Goal: Information Seeking & Learning: Check status

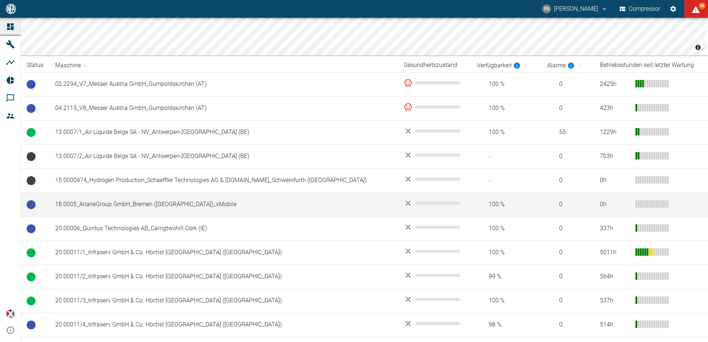
scroll to position [111, 0]
click at [166, 203] on td "18.0005_ArianeGroup GmbH_Bremen ([GEOGRAPHIC_DATA])_xMobile" at bounding box center [223, 204] width 348 height 24
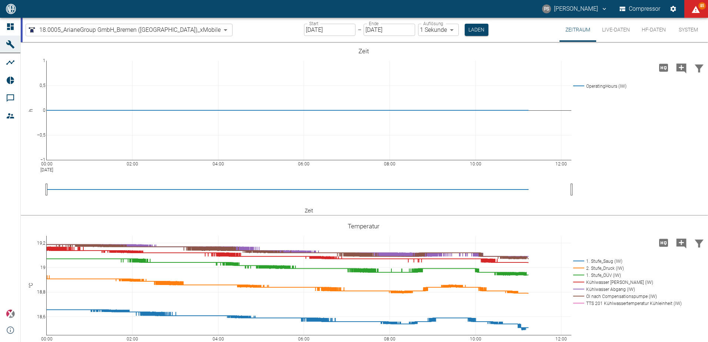
click at [304, 30] on input "[DATE]" at bounding box center [329, 30] width 51 height 12
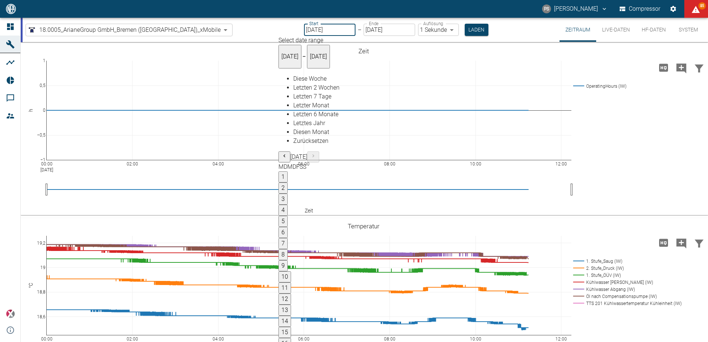
type input "[DATE]"
type input "2min"
type input "[DATE]"
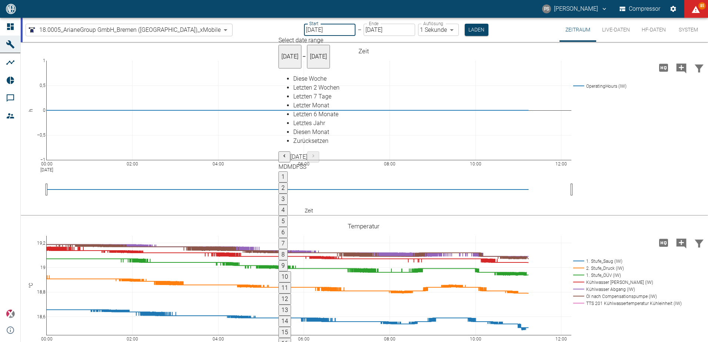
type input "1sec"
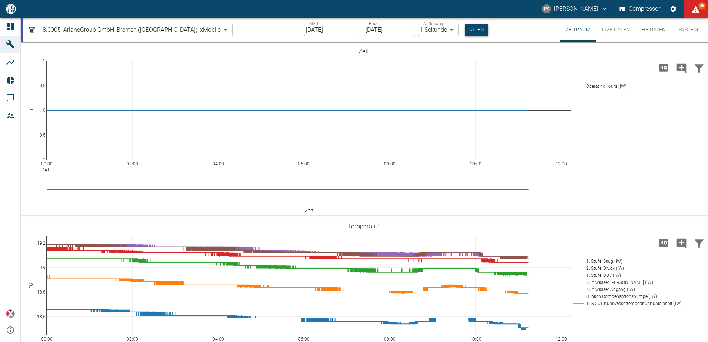
click at [465, 29] on button "Laden" at bounding box center [477, 30] width 24 height 12
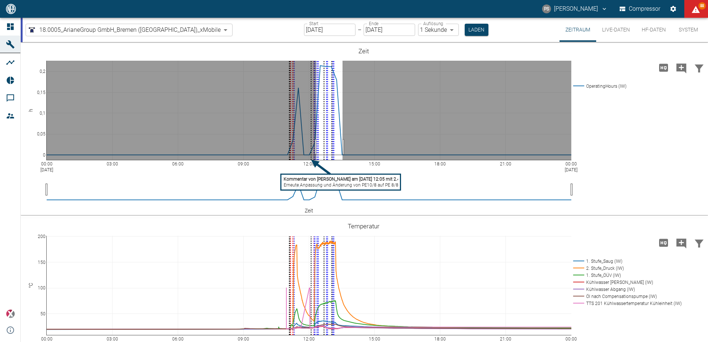
drag, startPoint x: 316, startPoint y: 147, endPoint x: 343, endPoint y: 146, distance: 26.3
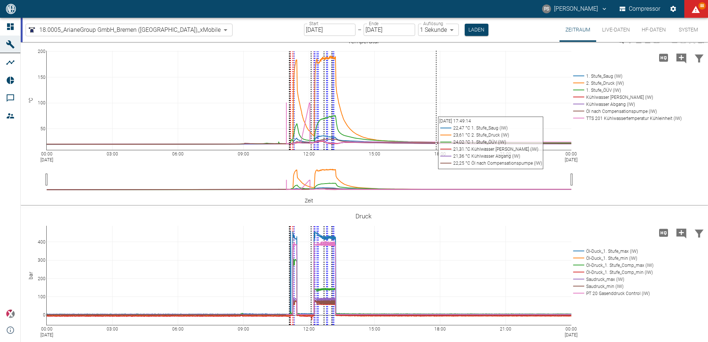
scroll to position [296, 0]
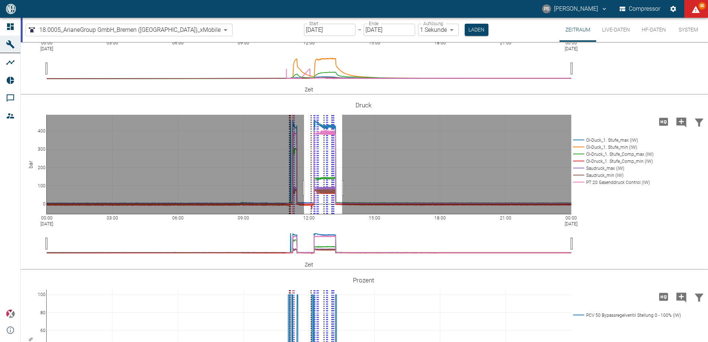
drag, startPoint x: 342, startPoint y: 188, endPoint x: 304, endPoint y: 187, distance: 38.2
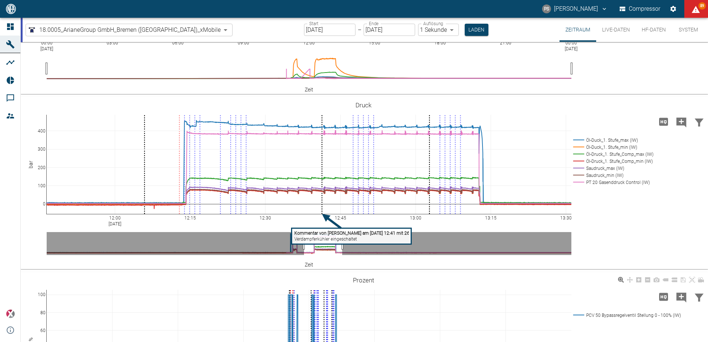
scroll to position [401, 0]
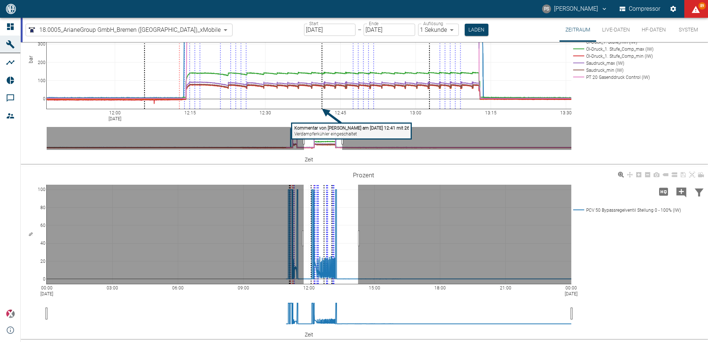
drag, startPoint x: 304, startPoint y: 238, endPoint x: 358, endPoint y: 231, distance: 54.9
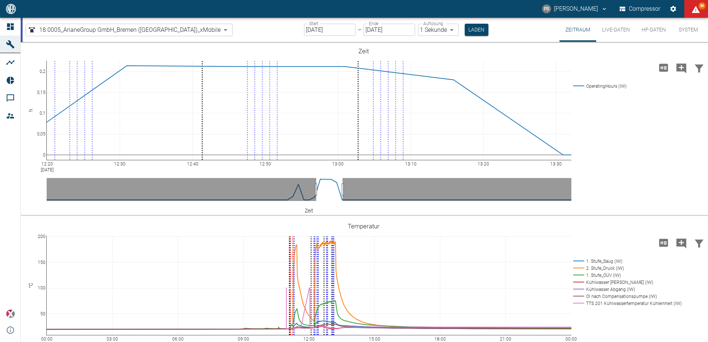
scroll to position [290, 0]
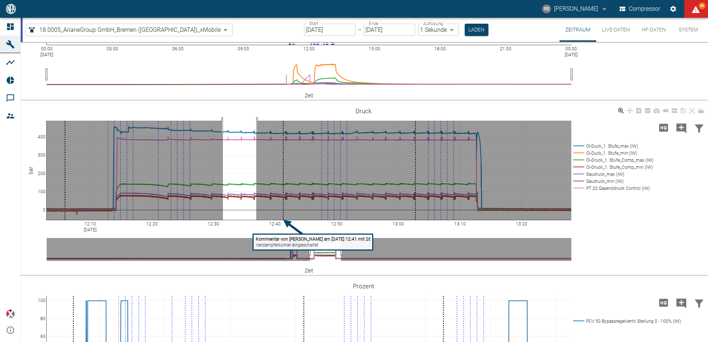
drag, startPoint x: 223, startPoint y: 125, endPoint x: 257, endPoint y: 128, distance: 33.8
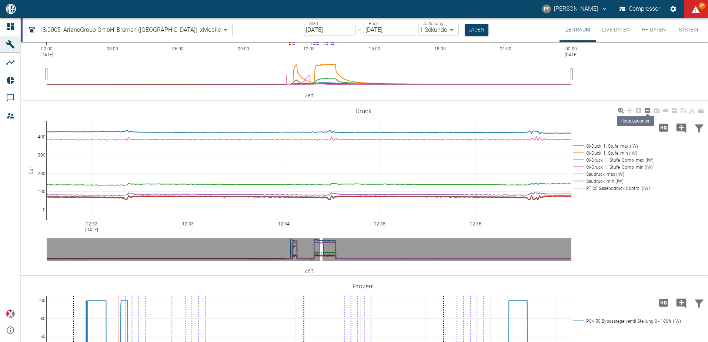
click at [645, 112] on icon at bounding box center [648, 111] width 6 height 6
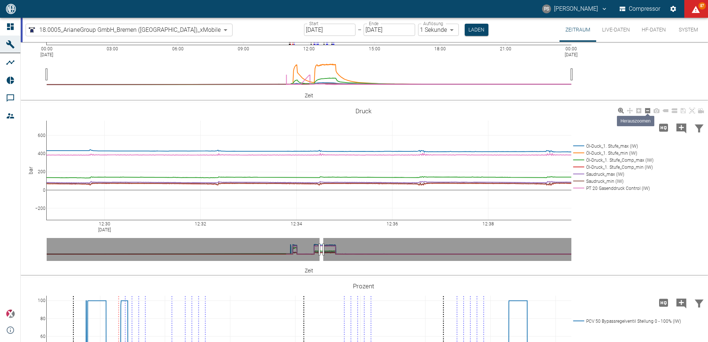
click at [645, 112] on icon at bounding box center [648, 111] width 6 height 6
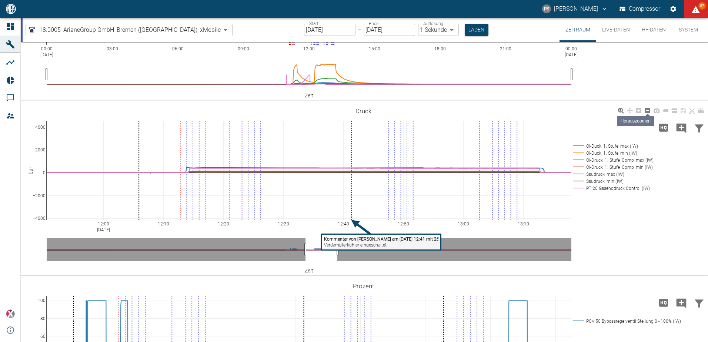
click at [645, 112] on icon at bounding box center [648, 111] width 6 height 6
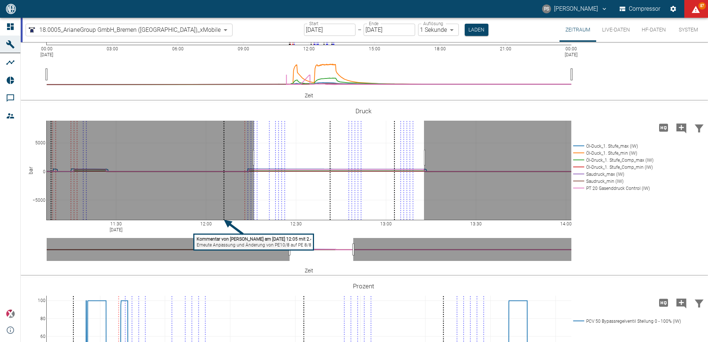
drag, startPoint x: 254, startPoint y: 158, endPoint x: 424, endPoint y: 159, distance: 170.0
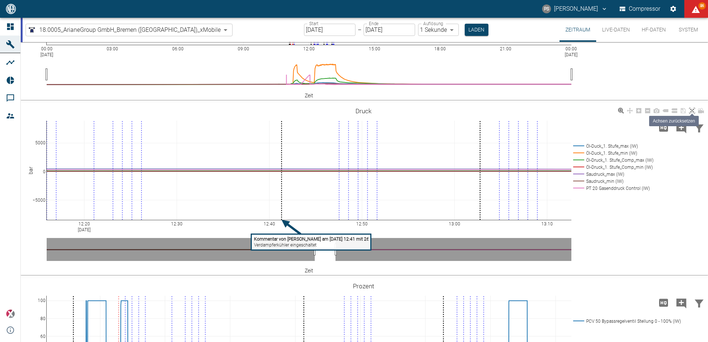
click at [691, 111] on icon at bounding box center [692, 111] width 6 height 6
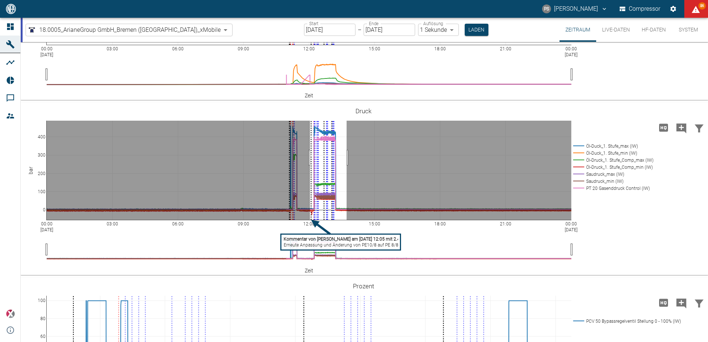
drag, startPoint x: 310, startPoint y: 158, endPoint x: 347, endPoint y: 158, distance: 36.7
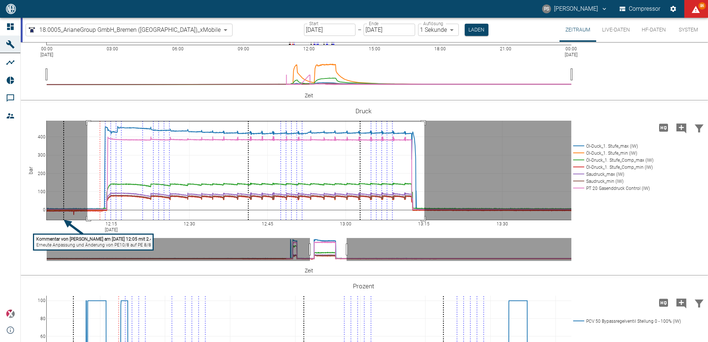
drag, startPoint x: 87, startPoint y: 122, endPoint x: 424, endPoint y: 224, distance: 352.2
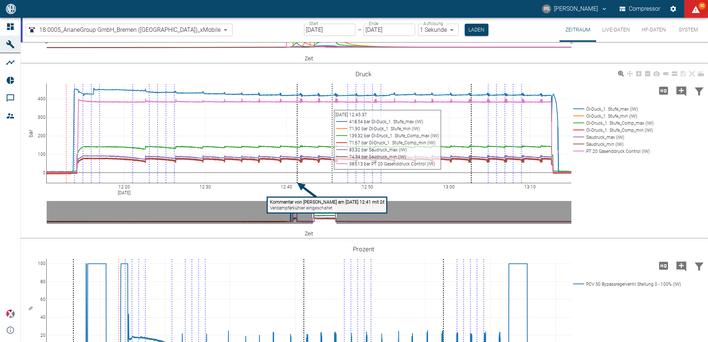
scroll to position [364, 0]
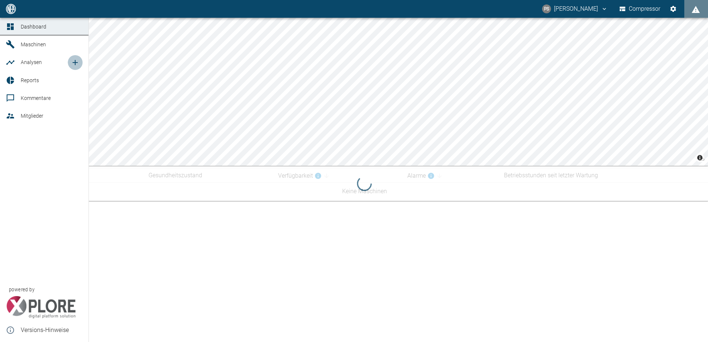
click at [74, 64] on icon "new /analyses/list/0" at bounding box center [75, 62] width 9 height 9
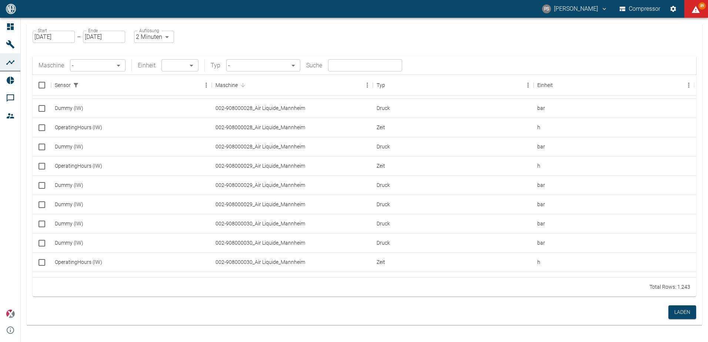
scroll to position [598, 0]
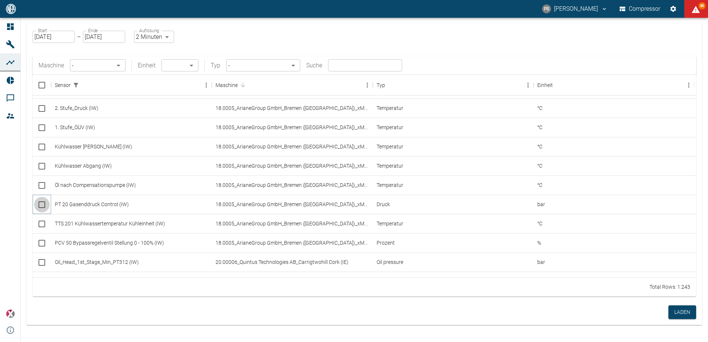
click at [43, 203] on input "Select row" at bounding box center [42, 205] width 16 height 16
checkbox input "false"
checkbox input "true"
click at [42, 204] on input "Select row" at bounding box center [42, 206] width 16 height 16
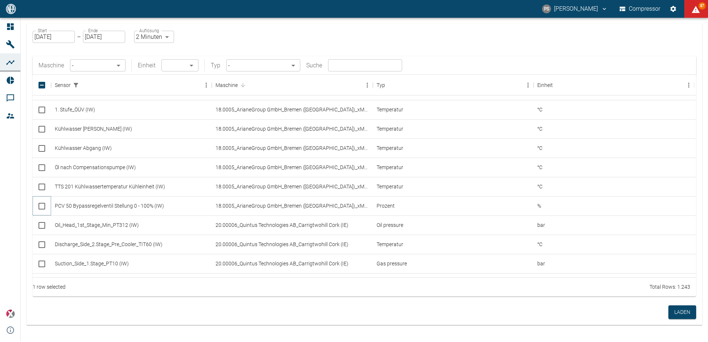
checkbox input "true"
click at [677, 311] on button "Laden" at bounding box center [682, 312] width 28 height 14
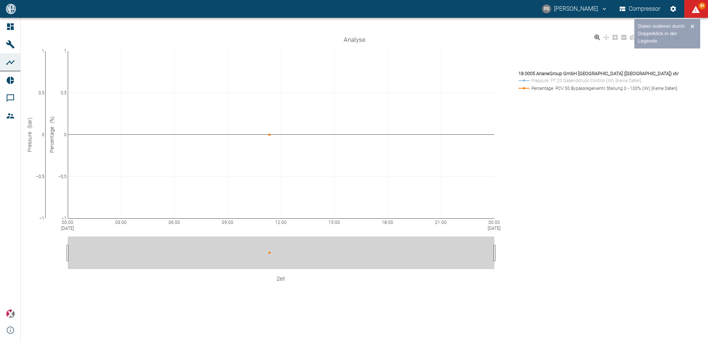
click at [569, 81] on rect at bounding box center [597, 80] width 160 height 7
click at [570, 86] on rect at bounding box center [597, 88] width 160 height 7
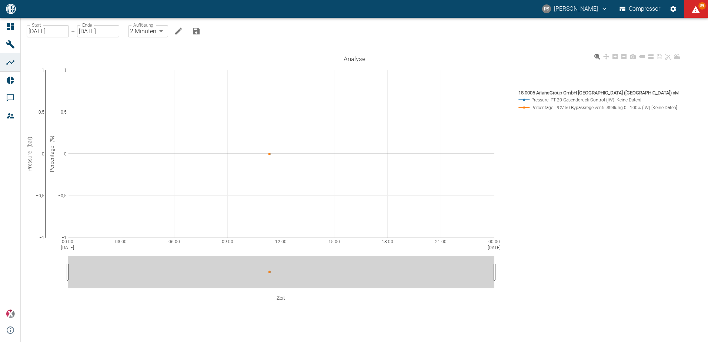
click at [561, 128] on div "00:00 Sep 24, 2025 03:00 06:00 09:00 12:00 15:00 18:00 21:00 00:00 Sep 25, 2025…" at bounding box center [355, 189] width 656 height 274
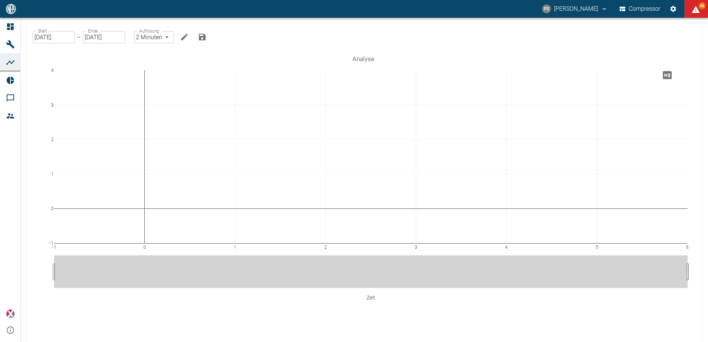
click at [55, 39] on input "[DATE]" at bounding box center [54, 37] width 42 height 12
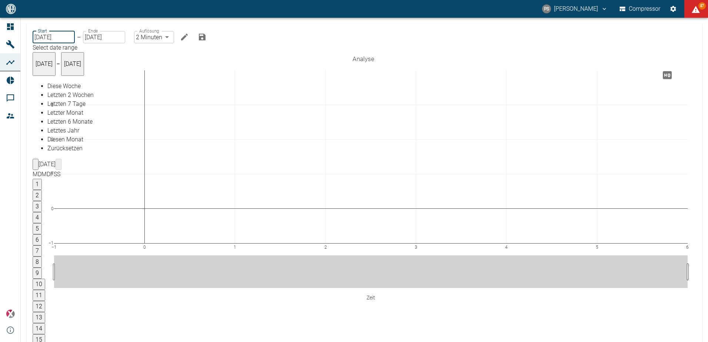
drag, startPoint x: 294, startPoint y: 122, endPoint x: 217, endPoint y: 118, distance: 77.5
click at [42, 212] on button "4" at bounding box center [37, 217] width 9 height 11
type input "04.09.2025"
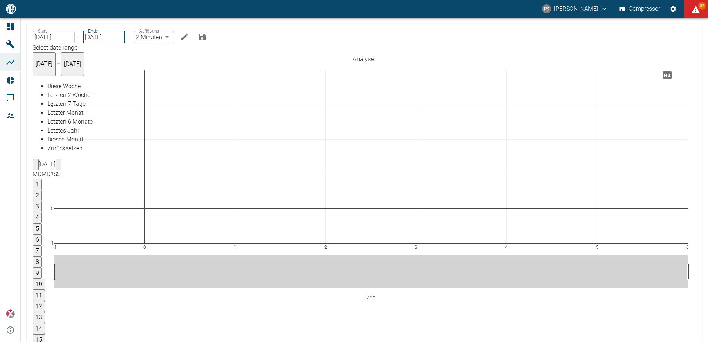
click at [42, 212] on button "4" at bounding box center [37, 217] width 9 height 11
type input "[DATE]"
type input "1sec"
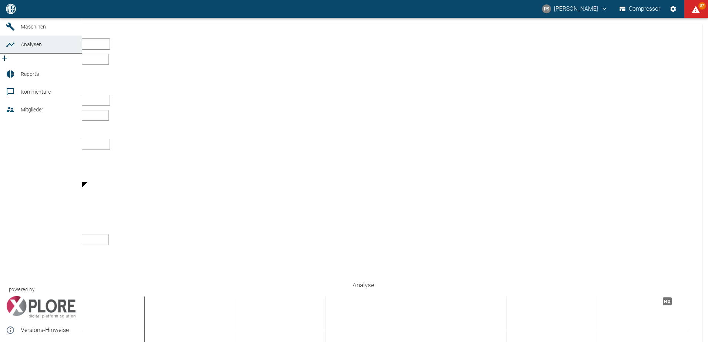
click at [7, 61] on icon "new /analyses/list/0" at bounding box center [4, 58] width 5 height 5
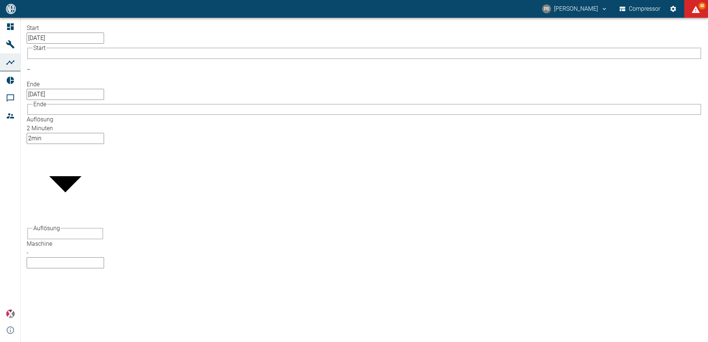
type input "18.0005"
checkbox input "false"
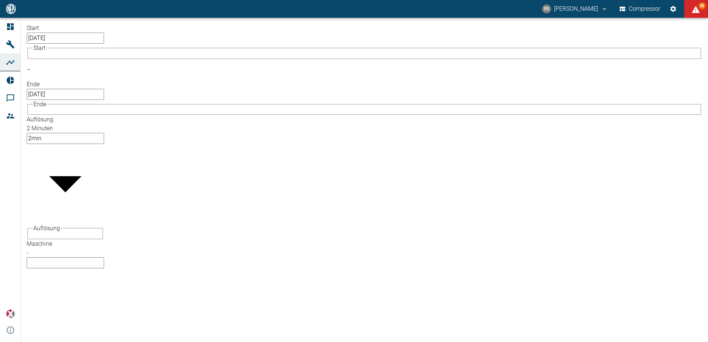
checkbox input "true"
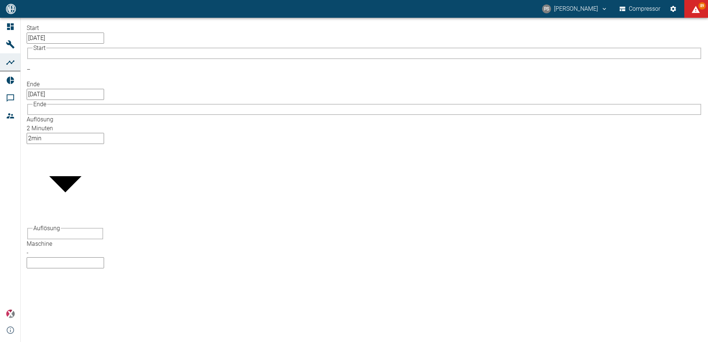
click at [39, 31] on label "Start" at bounding box center [33, 27] width 12 height 7
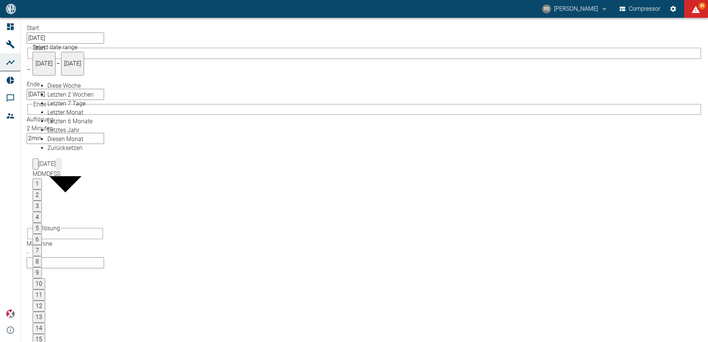
click at [46, 34] on input "24.09.2025" at bounding box center [65, 38] width 77 height 11
click at [42, 212] on button "4" at bounding box center [37, 217] width 9 height 11
type input "04.09.2025"
click at [42, 212] on button "4" at bounding box center [37, 217] width 9 height 11
type input "04.09.2025"
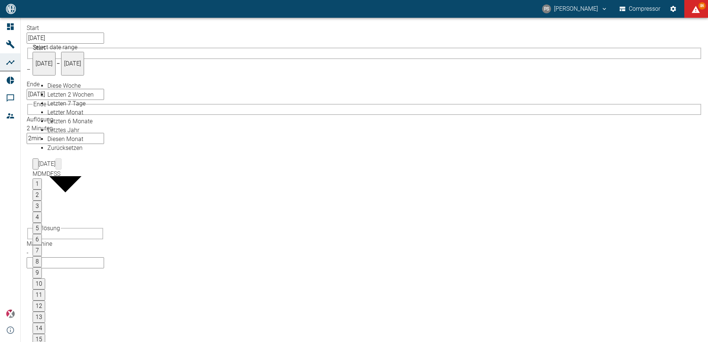
type input "1sec"
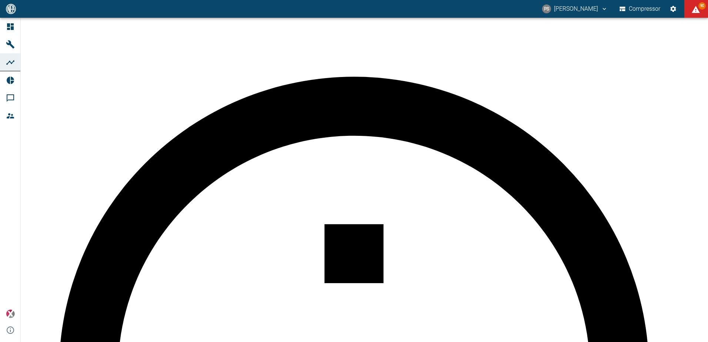
drag, startPoint x: 329, startPoint y: 168, endPoint x: 304, endPoint y: 171, distance: 25.8
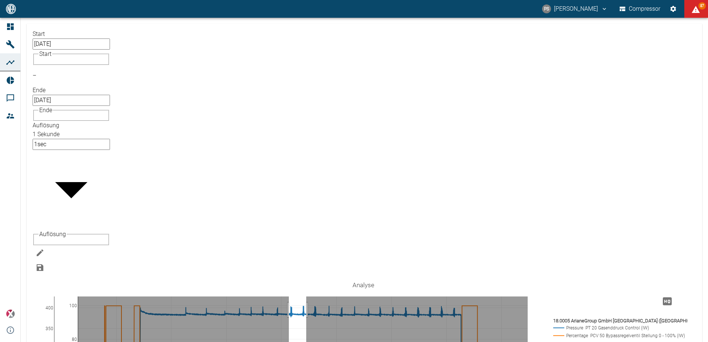
drag, startPoint x: 289, startPoint y: 84, endPoint x: 306, endPoint y: 82, distance: 17.5
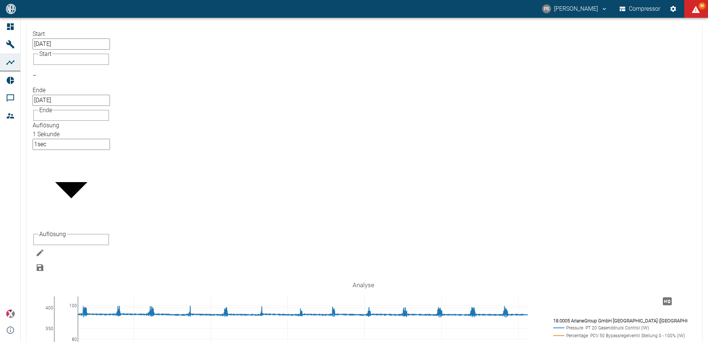
drag, startPoint x: 316, startPoint y: 288, endPoint x: 324, endPoint y: 287, distance: 8.2
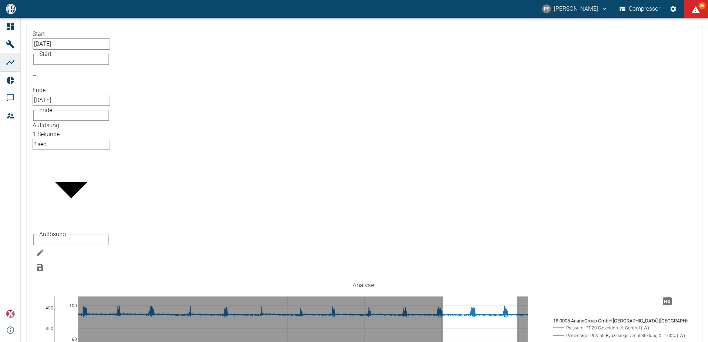
drag, startPoint x: 443, startPoint y: 210, endPoint x: 517, endPoint y: 207, distance: 74.1
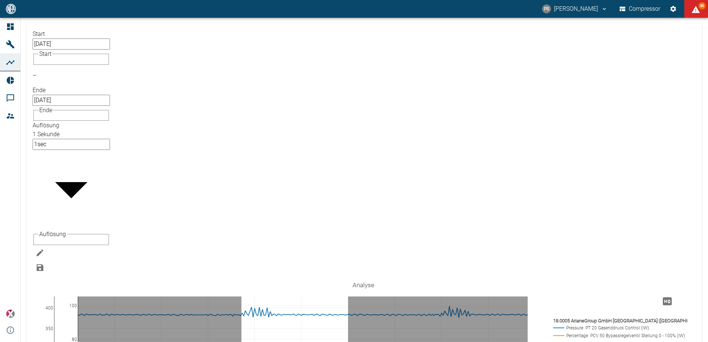
drag, startPoint x: 241, startPoint y: 244, endPoint x: 348, endPoint y: 237, distance: 106.9
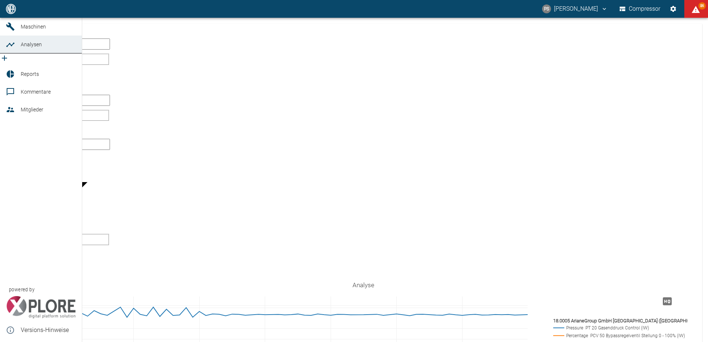
click at [13, 31] on icon at bounding box center [10, 27] width 8 height 8
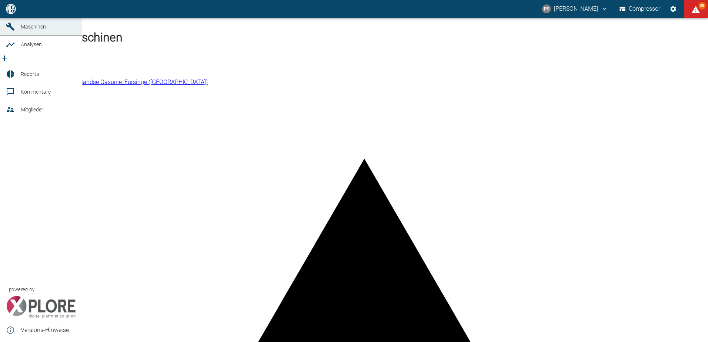
click at [9, 13] on icon at bounding box center [10, 8] width 9 height 9
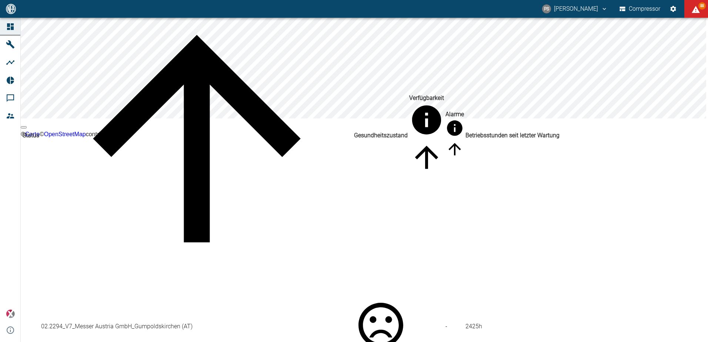
scroll to position [111, 0]
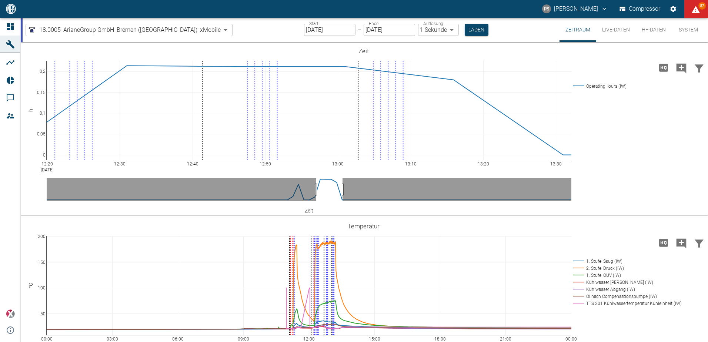
scroll to position [357, 0]
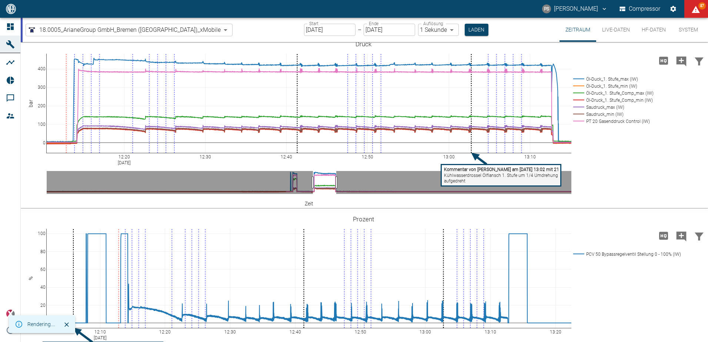
click at [650, 30] on button "HF-Daten" at bounding box center [654, 30] width 36 height 24
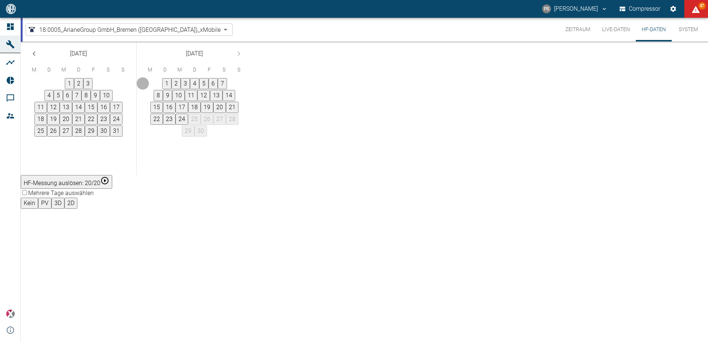
click at [199, 89] on button "4" at bounding box center [194, 83] width 9 height 11
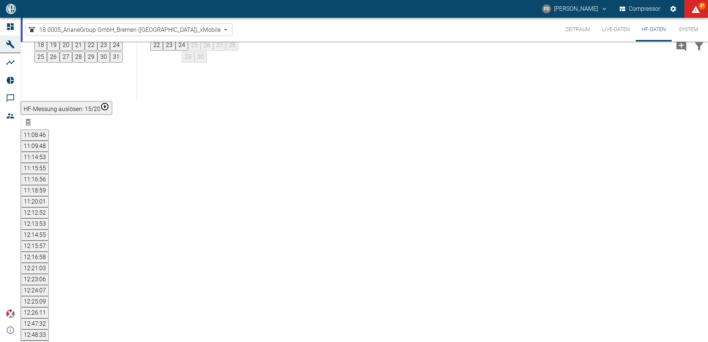
scroll to position [72, 0]
click at [49, 331] on button "12:48:33" at bounding box center [35, 336] width 28 height 11
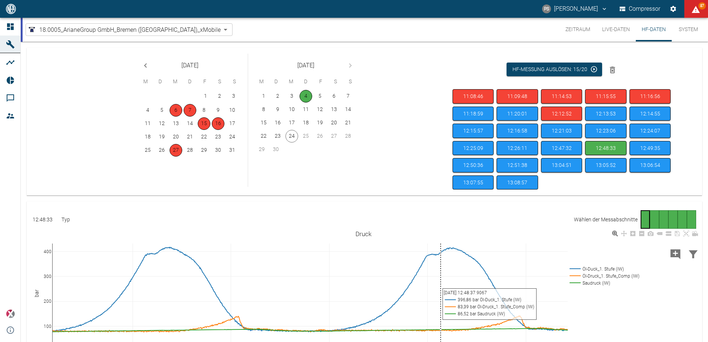
scroll to position [72, 0]
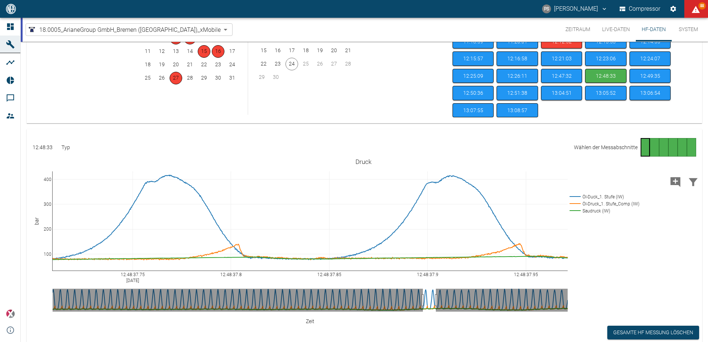
click at [654, 149] on div "Gehe zu Seite 2" at bounding box center [654, 147] width 9 height 19
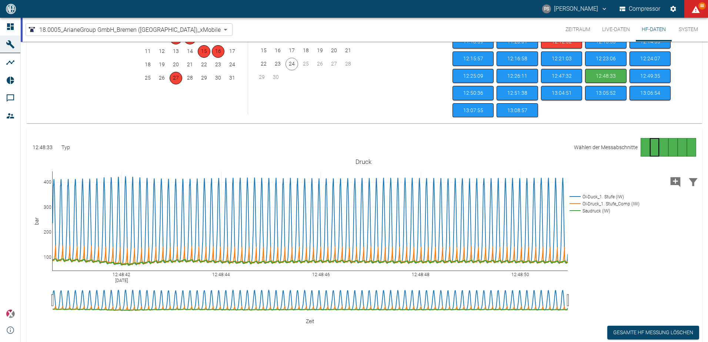
scroll to position [72, 0]
click at [642, 148] on div "Gehe zu Seite 1" at bounding box center [645, 147] width 9 height 19
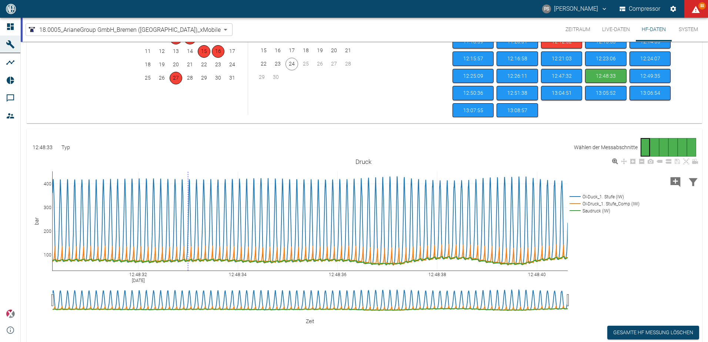
scroll to position [72, 0]
click at [570, 76] on button "12:47:32" at bounding box center [561, 76] width 41 height 14
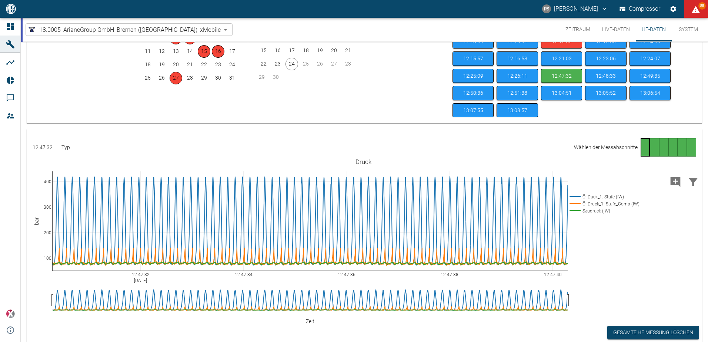
scroll to position [72, 0]
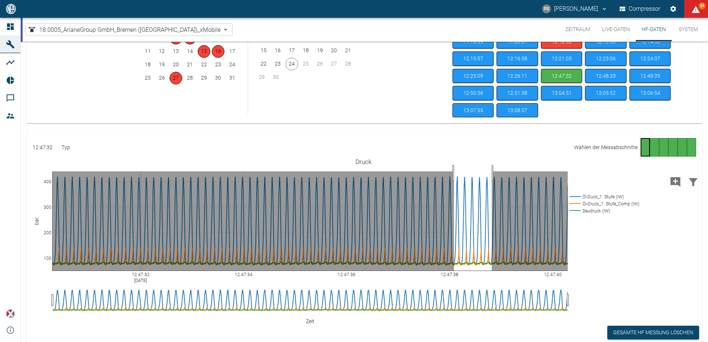
drag, startPoint x: 454, startPoint y: 173, endPoint x: 492, endPoint y: 174, distance: 37.8
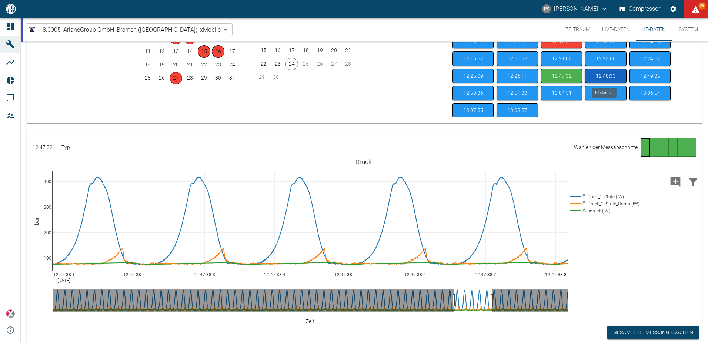
click at [604, 72] on button "12:48:33" at bounding box center [605, 76] width 41 height 14
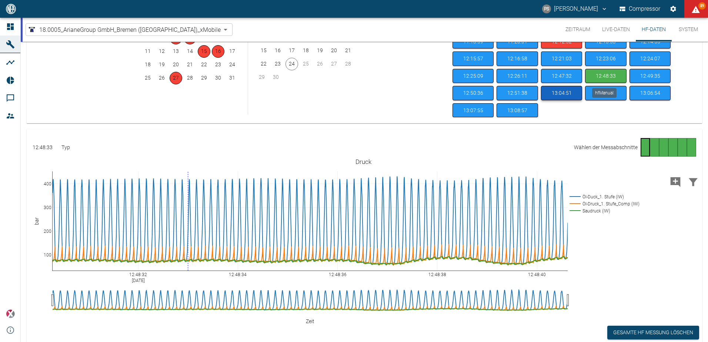
scroll to position [72, 0]
click at [569, 73] on button "12:47:32" at bounding box center [561, 76] width 41 height 14
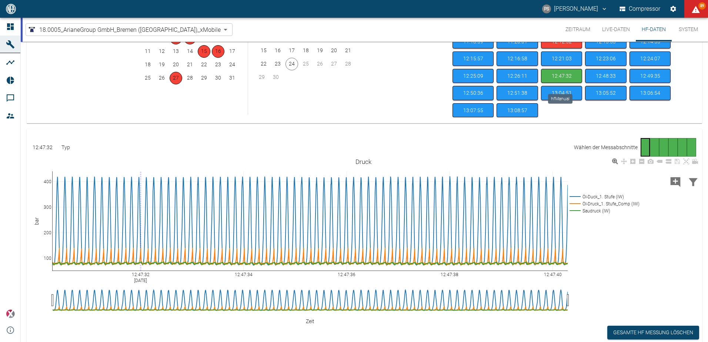
scroll to position [72, 0]
click at [647, 72] on button "12:49:35" at bounding box center [649, 76] width 41 height 14
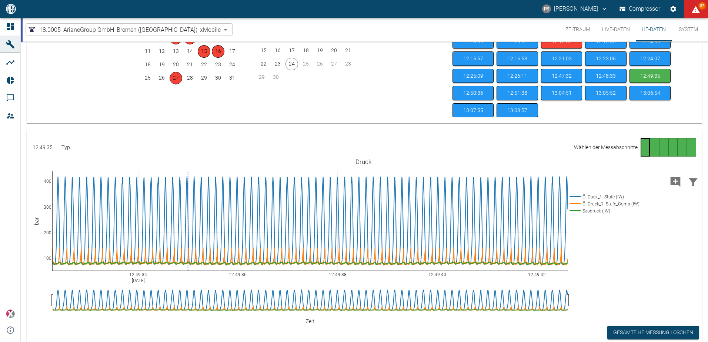
scroll to position [72, 0]
click at [483, 93] on button "12:50:36" at bounding box center [472, 93] width 41 height 14
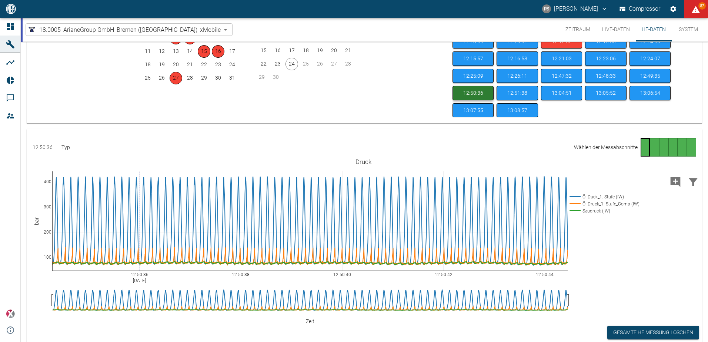
scroll to position [72, 0]
click at [527, 95] on button "12:51:38" at bounding box center [517, 93] width 41 height 14
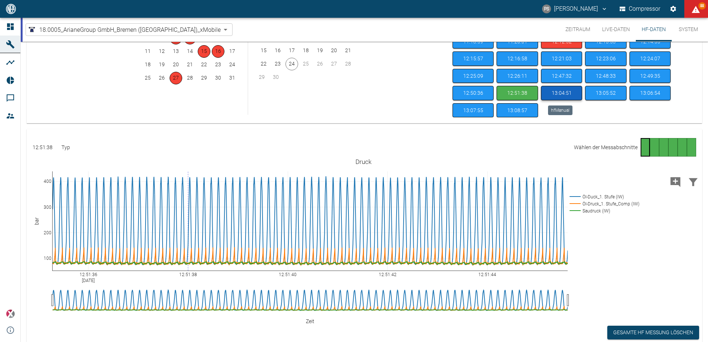
scroll to position [72, 0]
click at [561, 93] on button "13:04:51" at bounding box center [561, 93] width 41 height 14
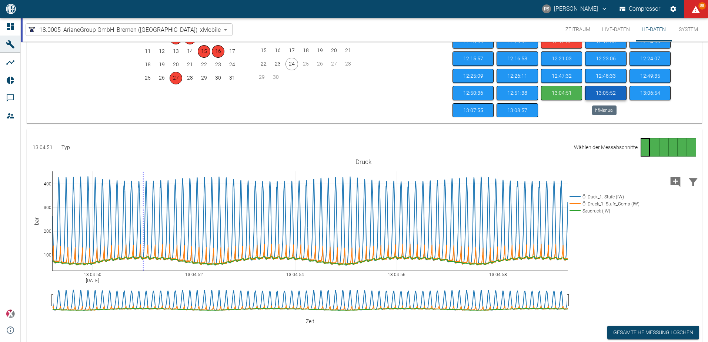
scroll to position [72, 0]
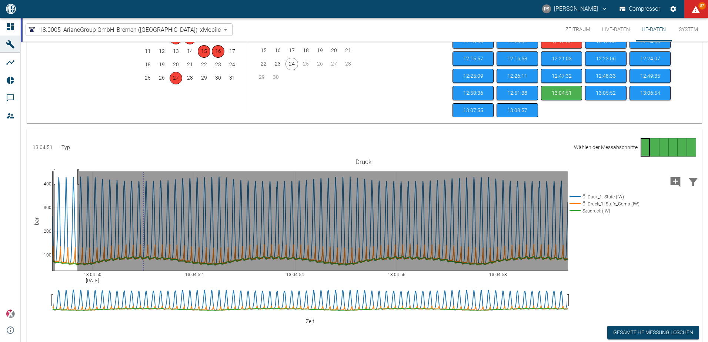
drag, startPoint x: 55, startPoint y: 177, endPoint x: 77, endPoint y: 178, distance: 22.3
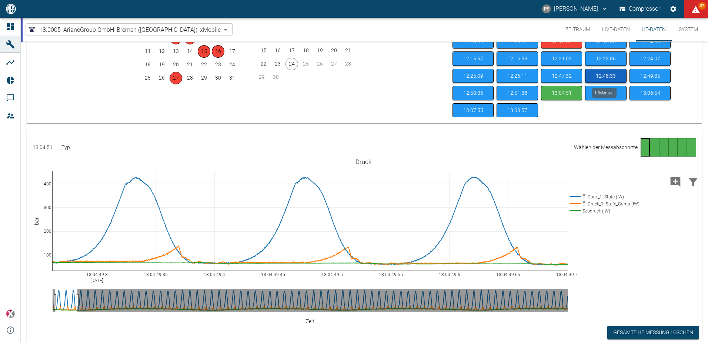
click at [618, 75] on button "12:48:33" at bounding box center [605, 76] width 41 height 14
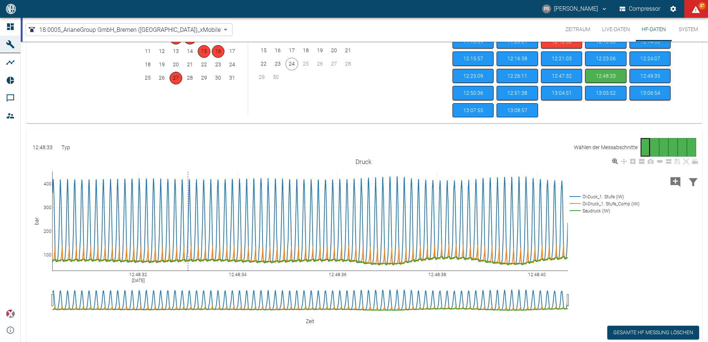
scroll to position [72, 0]
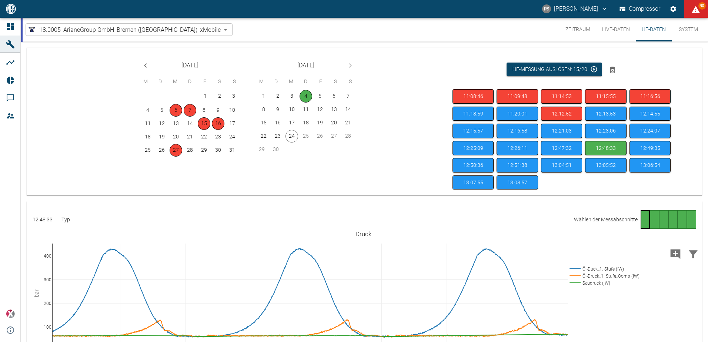
scroll to position [69, 0]
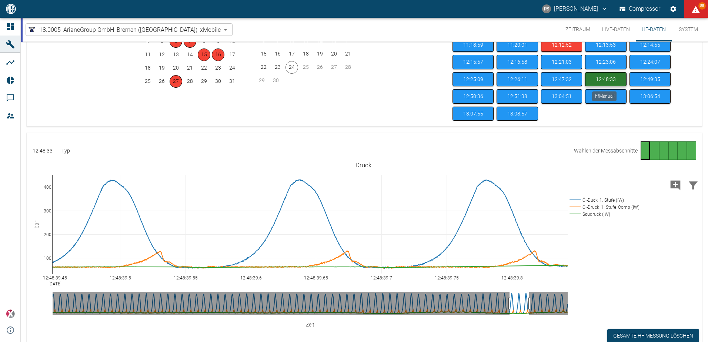
click at [598, 80] on button "12:48:33" at bounding box center [605, 79] width 41 height 14
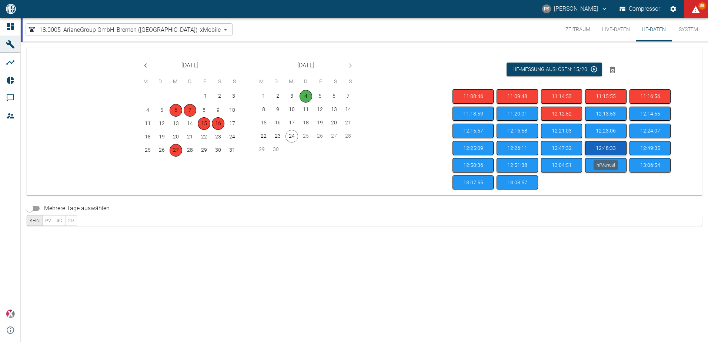
scroll to position [0, 0]
click at [609, 146] on button "12:48:33" at bounding box center [605, 148] width 41 height 14
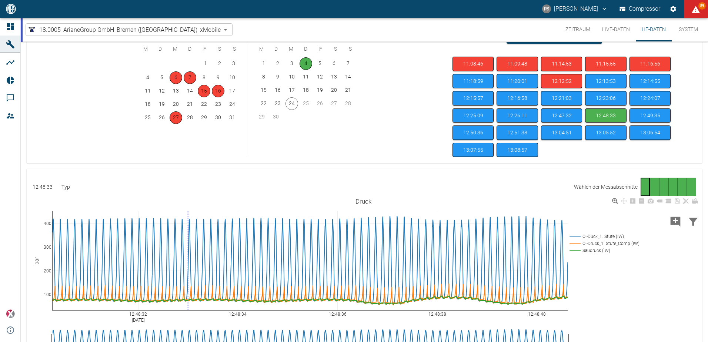
scroll to position [32, 0]
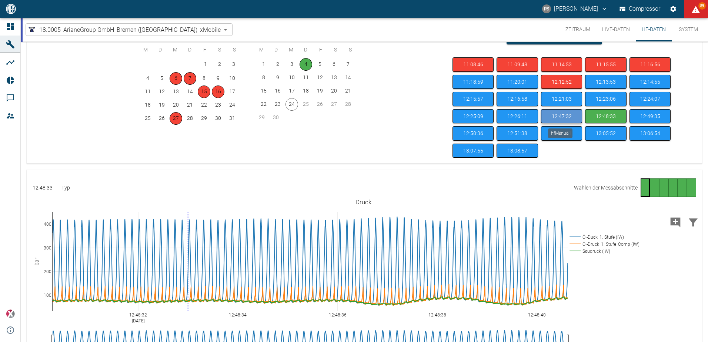
click at [561, 118] on button "12:47:32" at bounding box center [561, 116] width 41 height 14
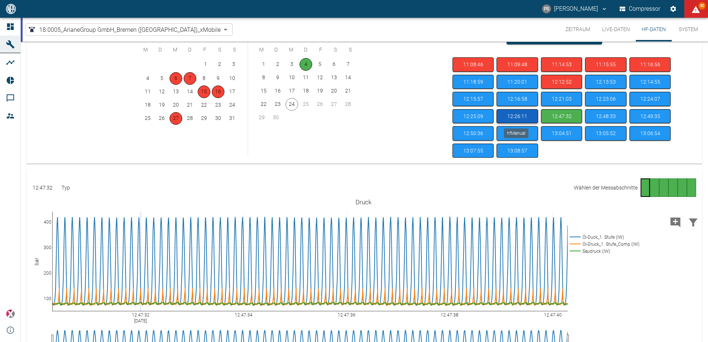
click at [507, 116] on button "12:26:11" at bounding box center [517, 116] width 41 height 14
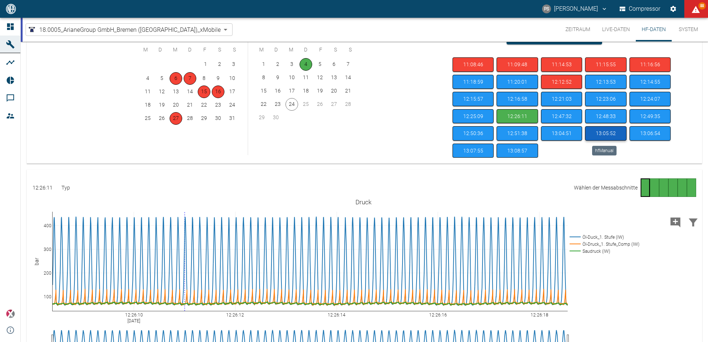
click at [603, 128] on button "13:05:52" at bounding box center [605, 133] width 41 height 14
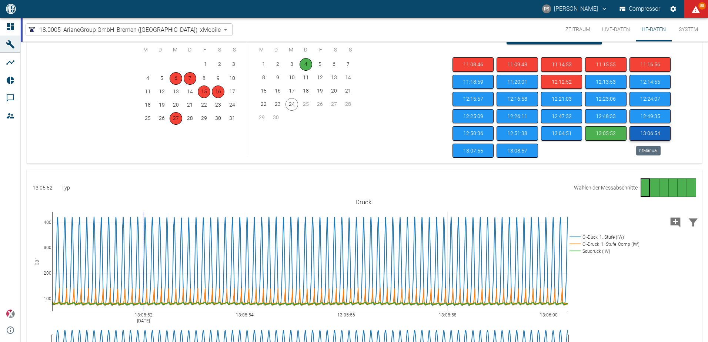
click at [644, 133] on button "13:06:54" at bounding box center [649, 133] width 41 height 14
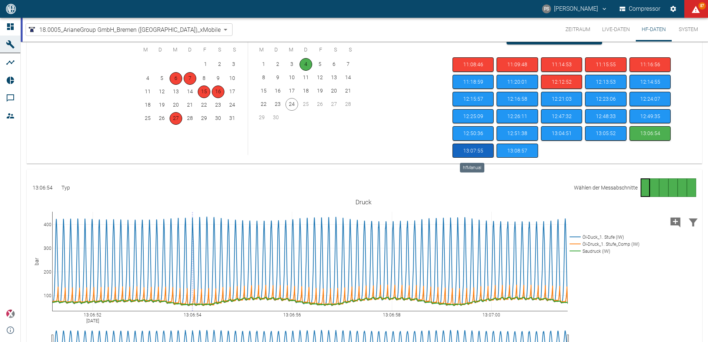
click at [482, 153] on button "13:07:55" at bounding box center [472, 151] width 41 height 14
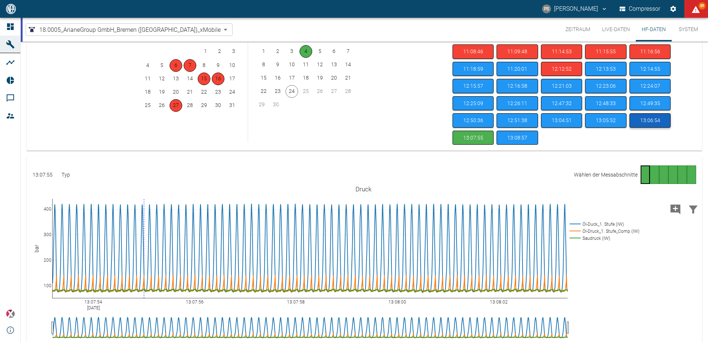
scroll to position [32, 0]
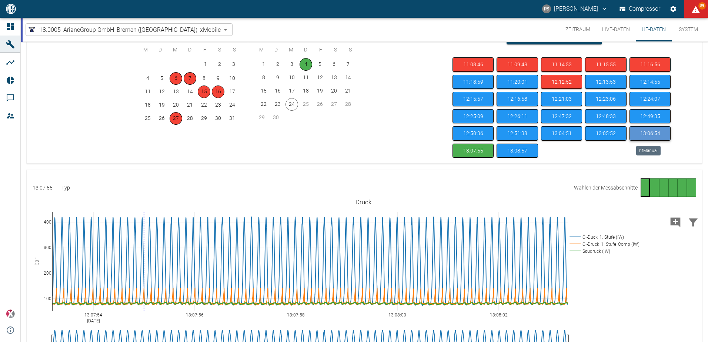
click at [641, 131] on button "13:06:54" at bounding box center [649, 133] width 41 height 14
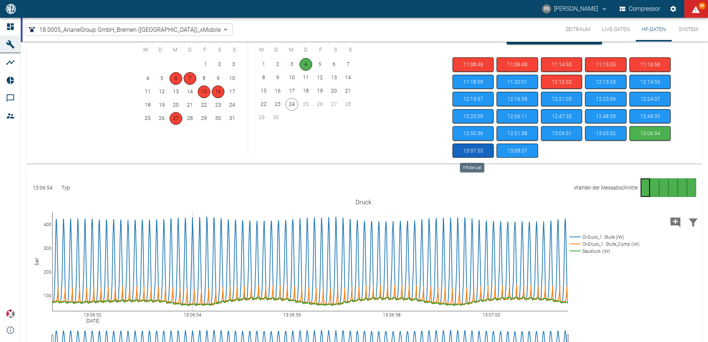
click at [474, 148] on button "13:07:55" at bounding box center [472, 151] width 41 height 14
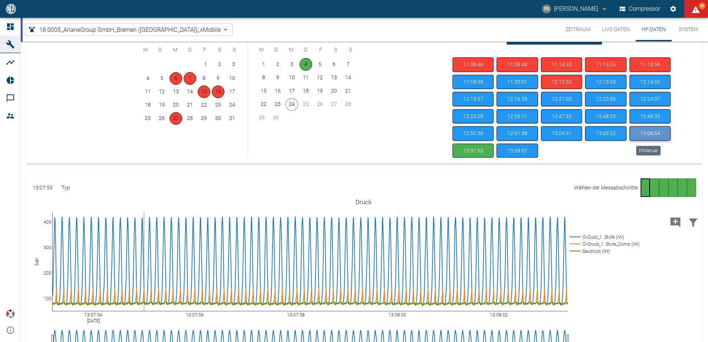
click at [653, 133] on button "13:06:54" at bounding box center [649, 133] width 41 height 14
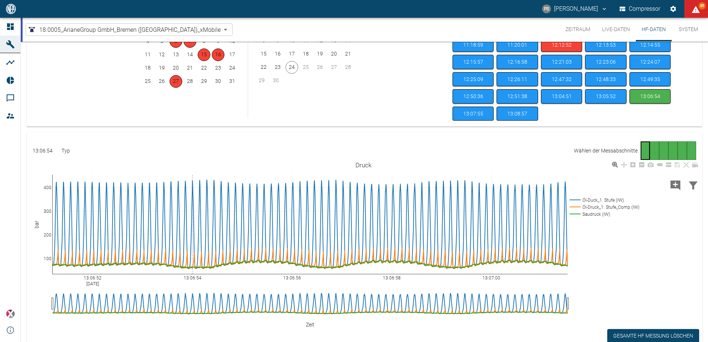
scroll to position [32, 0]
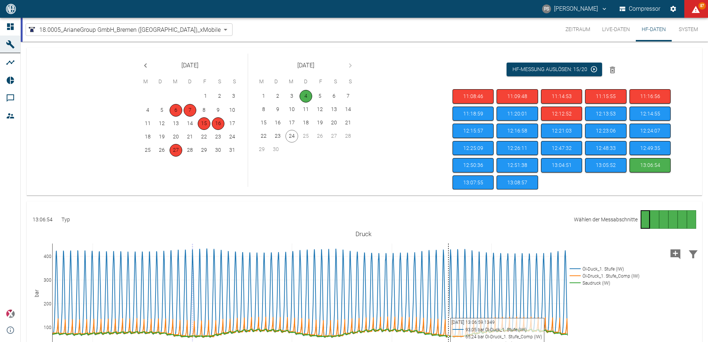
scroll to position [32, 0]
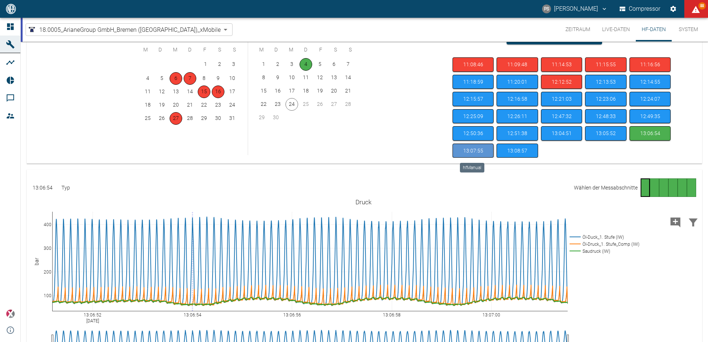
click at [471, 152] on button "13:07:55" at bounding box center [472, 151] width 41 height 14
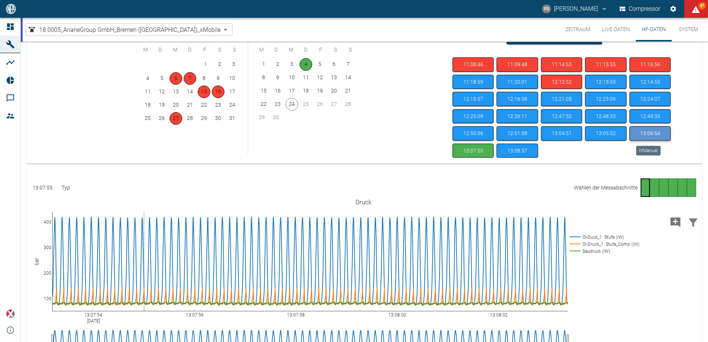
click at [647, 138] on button "13:06:54" at bounding box center [649, 133] width 41 height 14
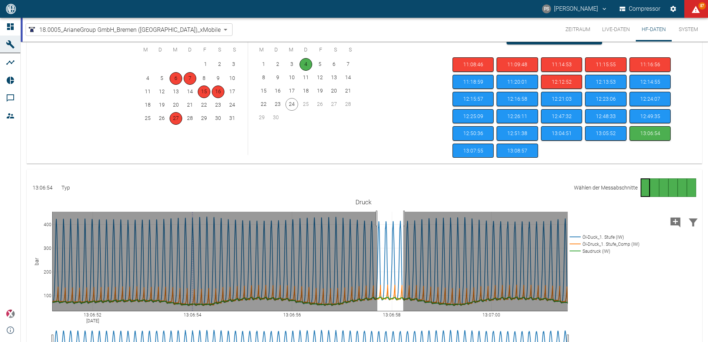
drag, startPoint x: 377, startPoint y: 218, endPoint x: 403, endPoint y: 219, distance: 25.9
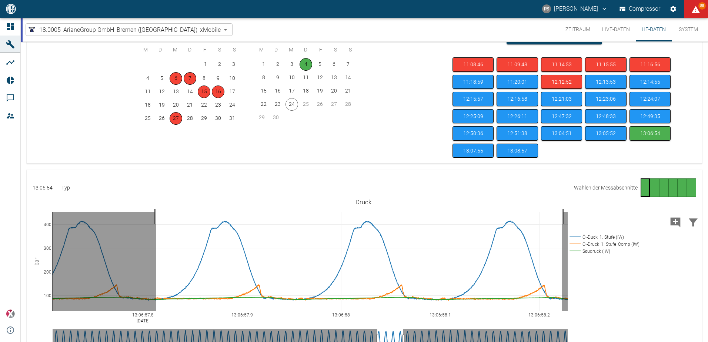
drag, startPoint x: 156, startPoint y: 217, endPoint x: 562, endPoint y: 217, distance: 406.2
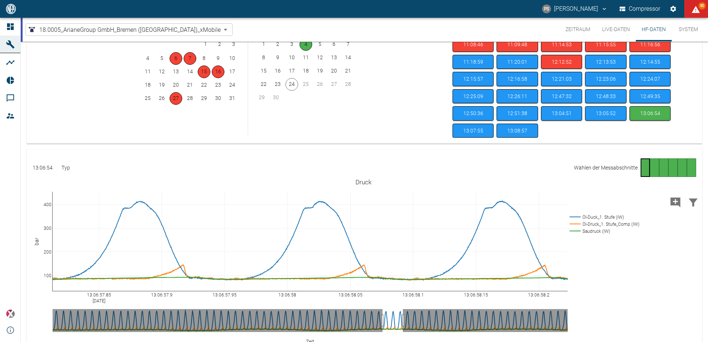
scroll to position [69, 0]
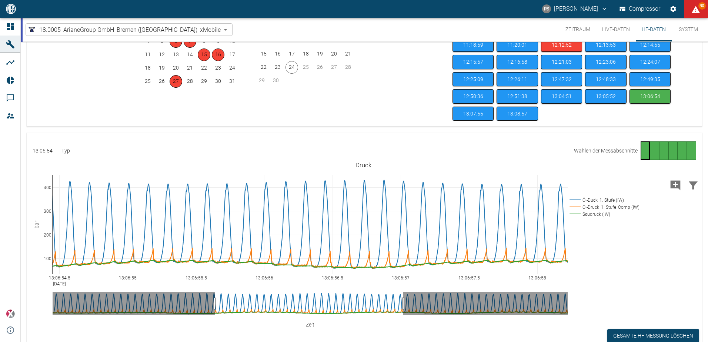
drag, startPoint x: 381, startPoint y: 305, endPoint x: 214, endPoint y: 306, distance: 167.7
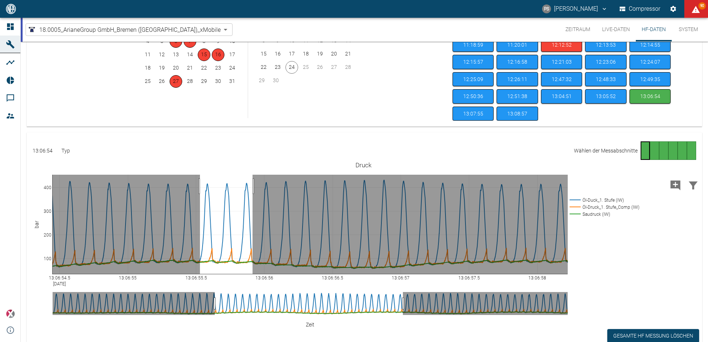
drag, startPoint x: 200, startPoint y: 186, endPoint x: 253, endPoint y: 190, distance: 52.7
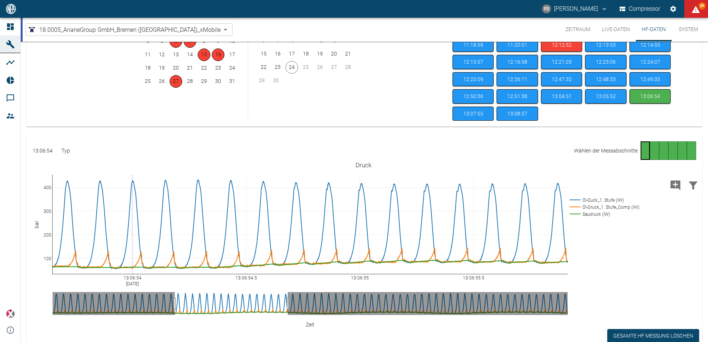
drag, startPoint x: 268, startPoint y: 301, endPoint x: 175, endPoint y: 297, distance: 93.8
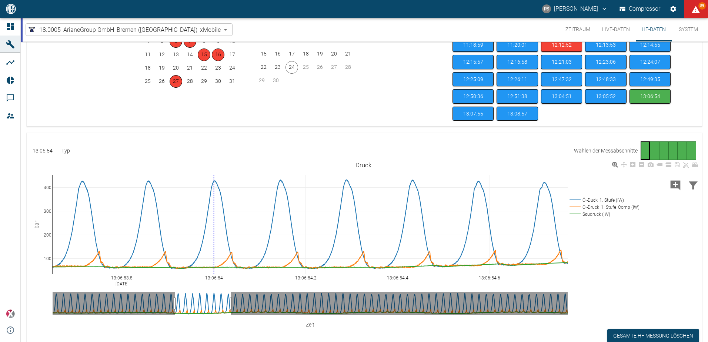
drag, startPoint x: 288, startPoint y: 302, endPoint x: 231, endPoint y: 296, distance: 57.0
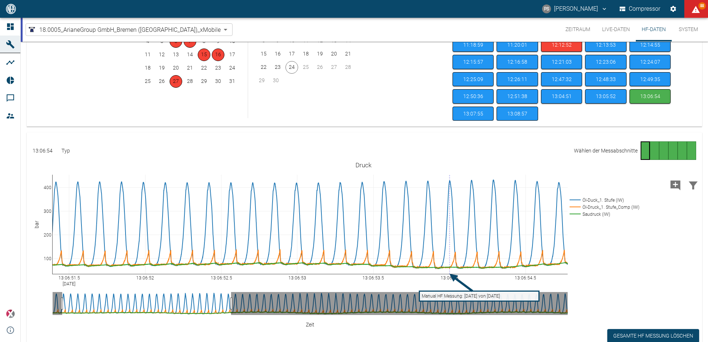
drag, startPoint x: 175, startPoint y: 300, endPoint x: 63, endPoint y: 297, distance: 112.6
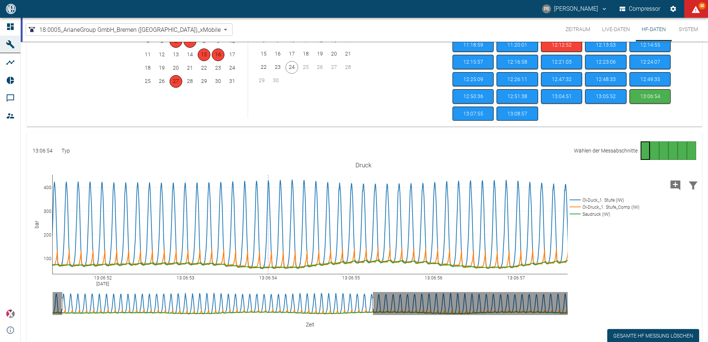
drag, startPoint x: 230, startPoint y: 303, endPoint x: 372, endPoint y: 299, distance: 141.9
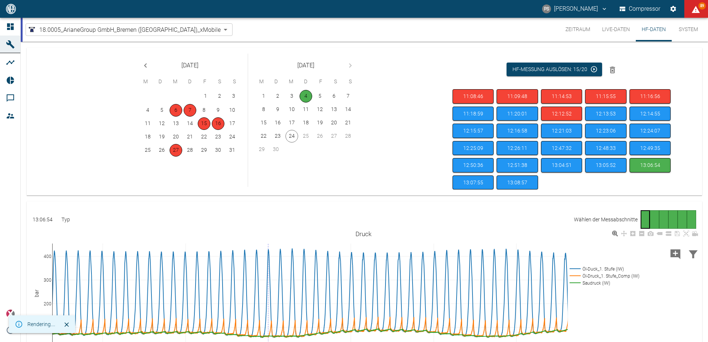
scroll to position [69, 0]
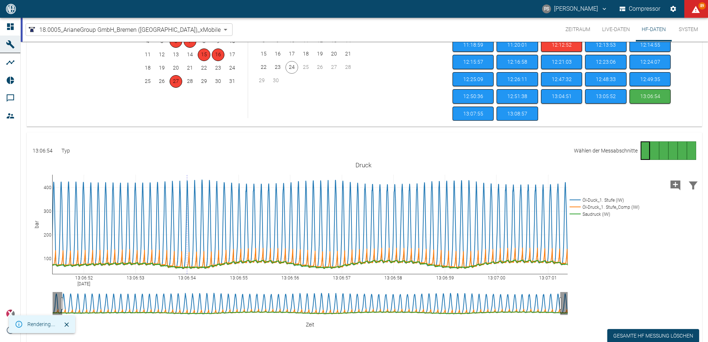
drag, startPoint x: 372, startPoint y: 303, endPoint x: 560, endPoint y: 303, distance: 187.4
click at [484, 113] on button "13:07:55" at bounding box center [472, 114] width 41 height 14
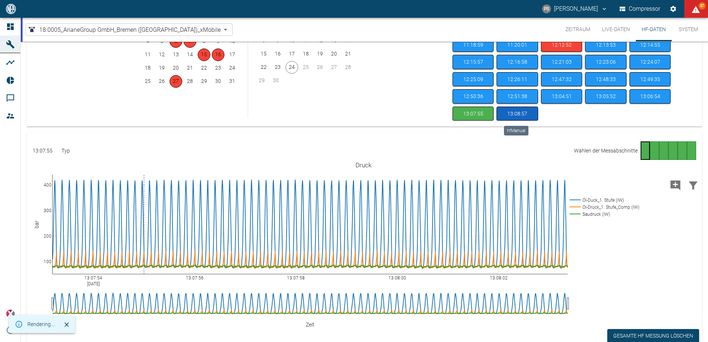
scroll to position [32, 0]
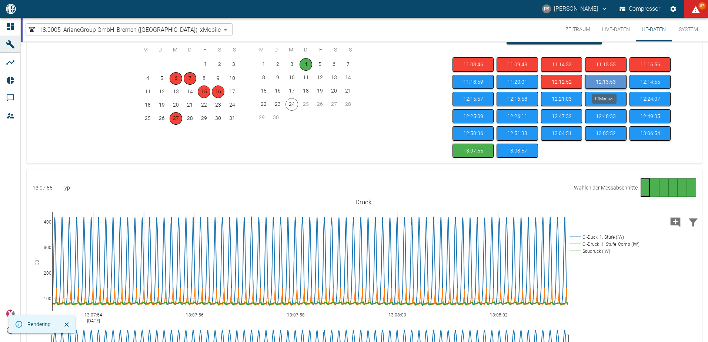
click at [611, 81] on button "12:13:53" at bounding box center [605, 82] width 41 height 14
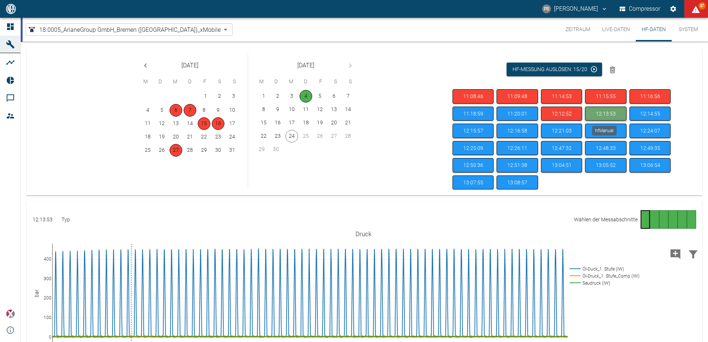
click at [611, 114] on button "12:13:53" at bounding box center [605, 114] width 41 height 14
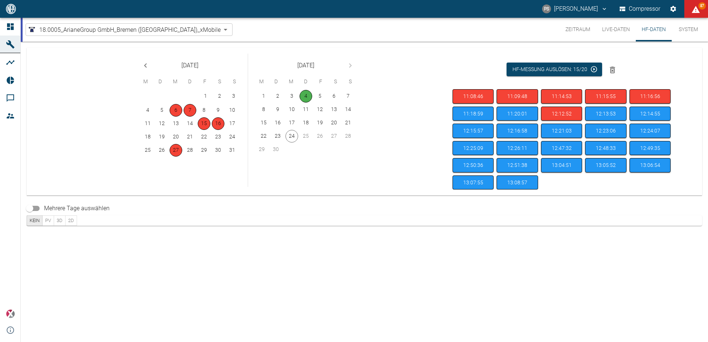
click at [307, 95] on button "4" at bounding box center [306, 96] width 13 height 13
click at [662, 115] on button "12:14:55" at bounding box center [649, 114] width 41 height 14
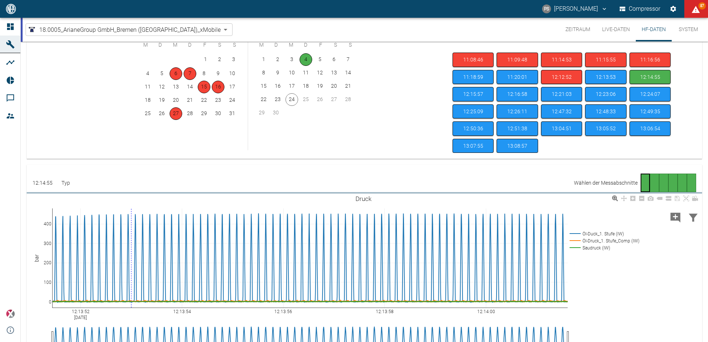
scroll to position [37, 0]
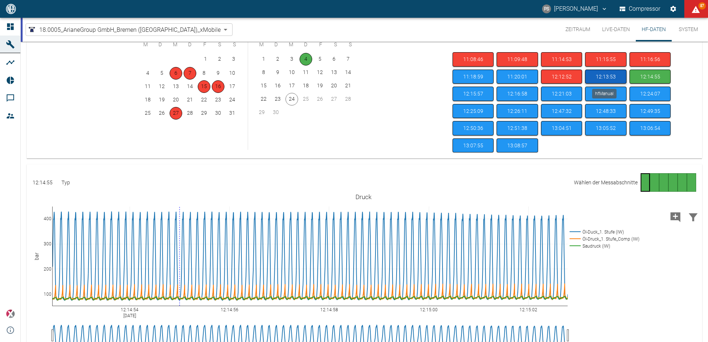
click at [617, 77] on button "12:13:53" at bounding box center [605, 77] width 41 height 14
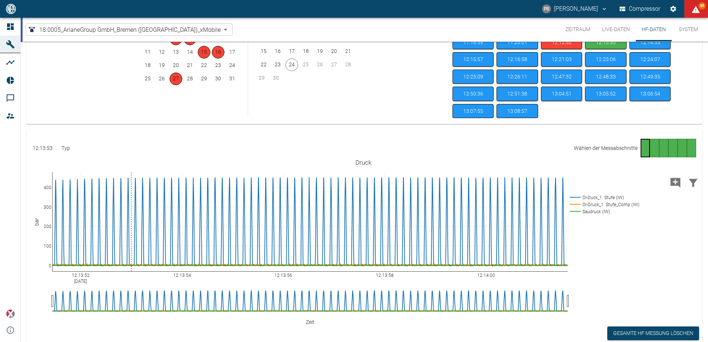
scroll to position [32, 0]
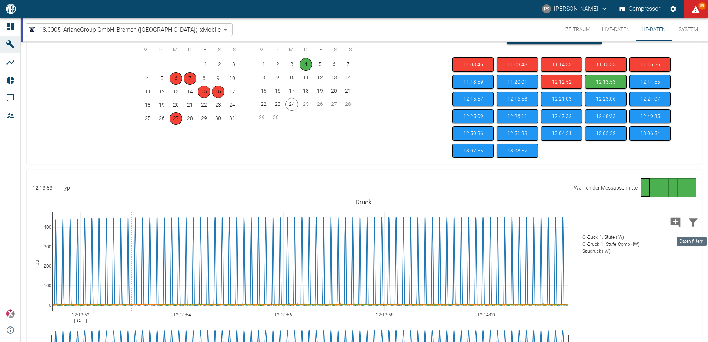
click at [692, 221] on icon "Daten filtern" at bounding box center [693, 222] width 9 height 8
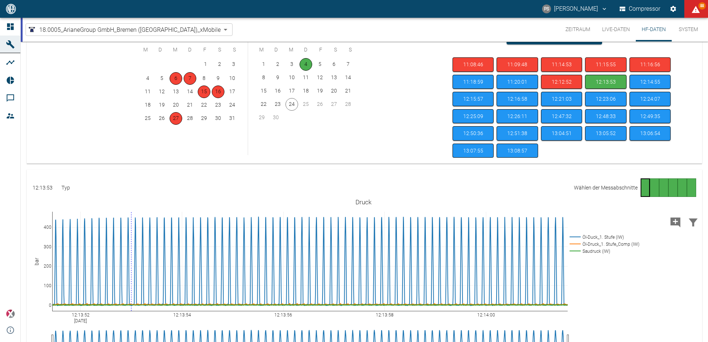
click at [687, 181] on div "Gehe zu Seite 6" at bounding box center [691, 187] width 9 height 19
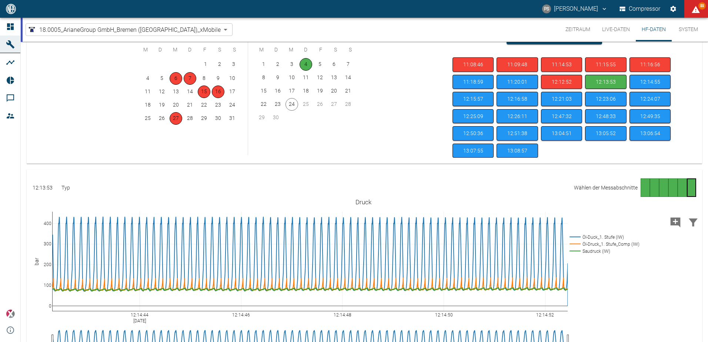
click at [662, 186] on div "Gehe zu Seite 3" at bounding box center [663, 187] width 9 height 19
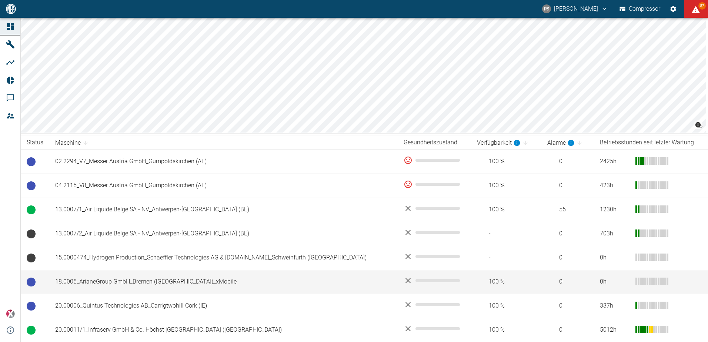
scroll to position [74, 0]
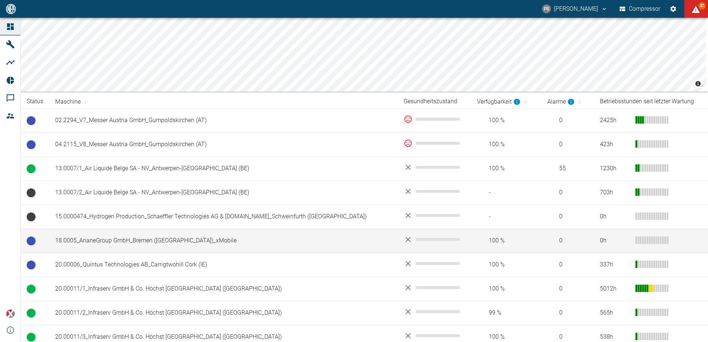
click at [166, 241] on td "18.0005_ArianeGroup GmbH_Bremen ([GEOGRAPHIC_DATA])_xMobile" at bounding box center [223, 241] width 348 height 24
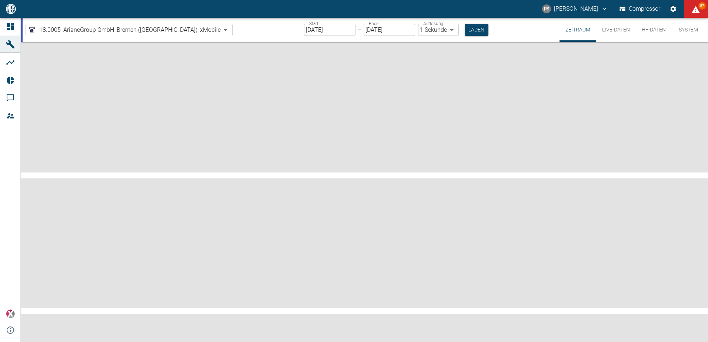
click at [304, 30] on input "[DATE]" at bounding box center [329, 30] width 51 height 12
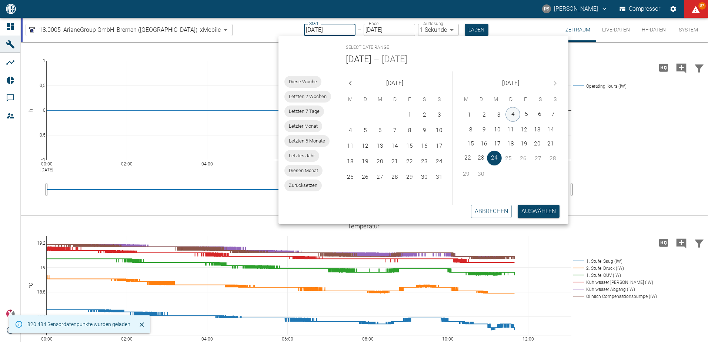
click at [513, 113] on button "4" at bounding box center [512, 114] width 15 height 15
click at [511, 116] on button "4" at bounding box center [512, 114] width 15 height 15
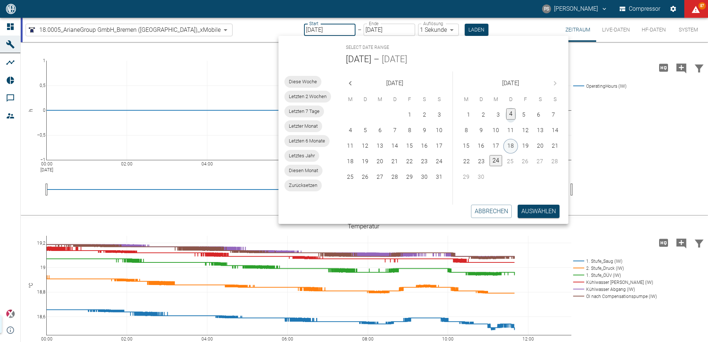
type input "04.09.2025"
click at [541, 210] on button "Auswählen" at bounding box center [539, 211] width 42 height 13
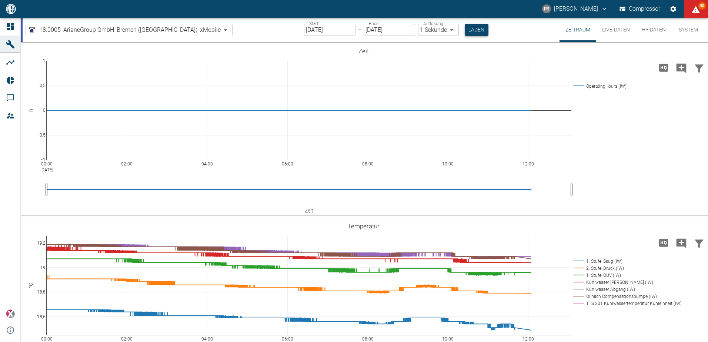
click at [465, 29] on button "Laden" at bounding box center [477, 30] width 24 height 12
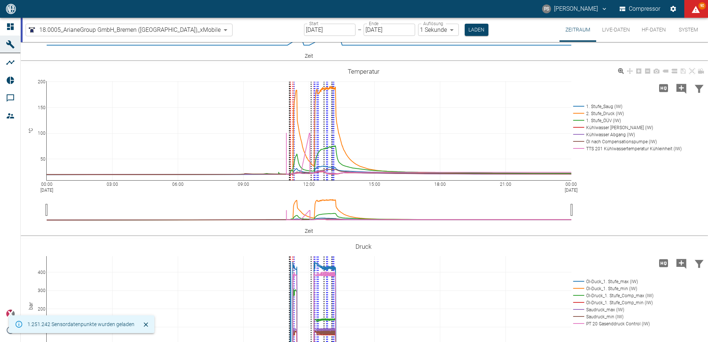
scroll to position [222, 0]
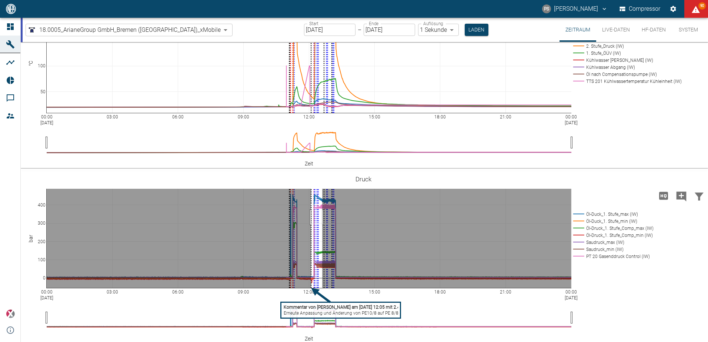
drag, startPoint x: 311, startPoint y: 217, endPoint x: 322, endPoint y: 218, distance: 11.1
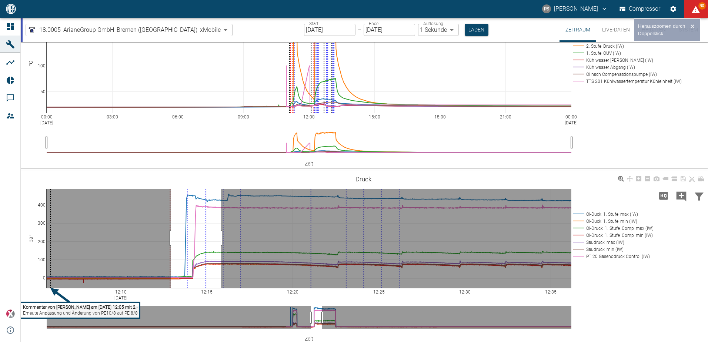
drag, startPoint x: 171, startPoint y: 238, endPoint x: 130, endPoint y: 228, distance: 42.4
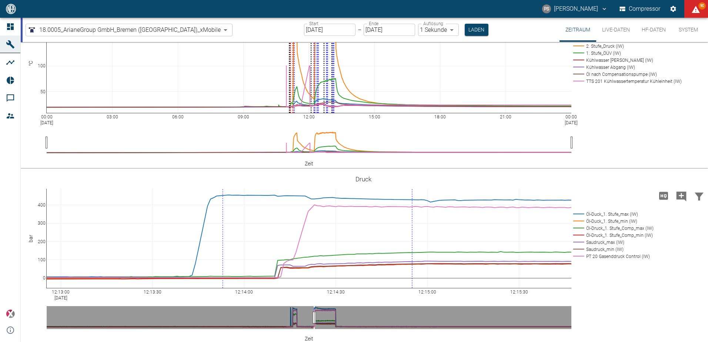
scroll to position [401, 0]
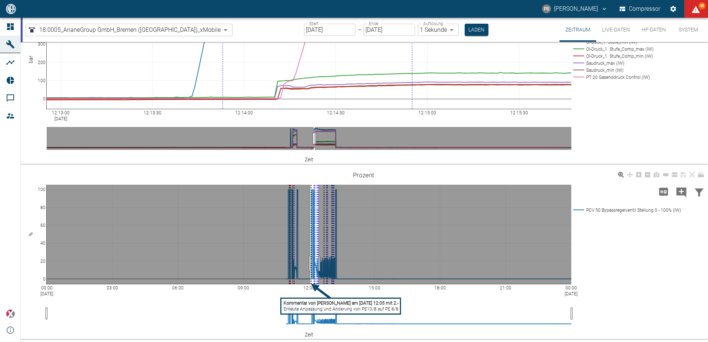
drag, startPoint x: 310, startPoint y: 264, endPoint x: 318, endPoint y: 264, distance: 7.4
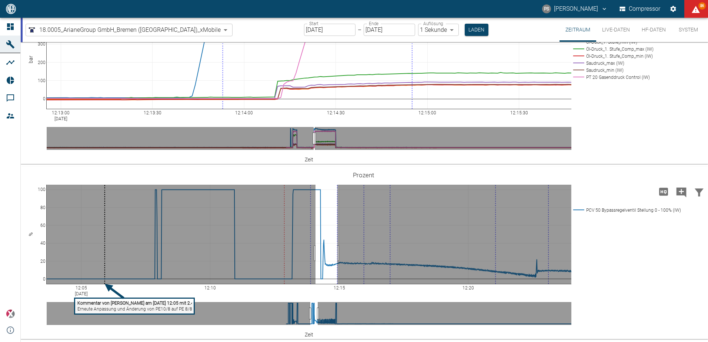
drag, startPoint x: 315, startPoint y: 253, endPoint x: 337, endPoint y: 253, distance: 21.9
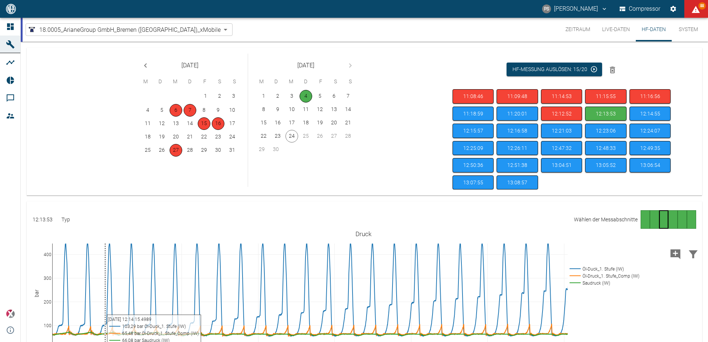
scroll to position [69, 0]
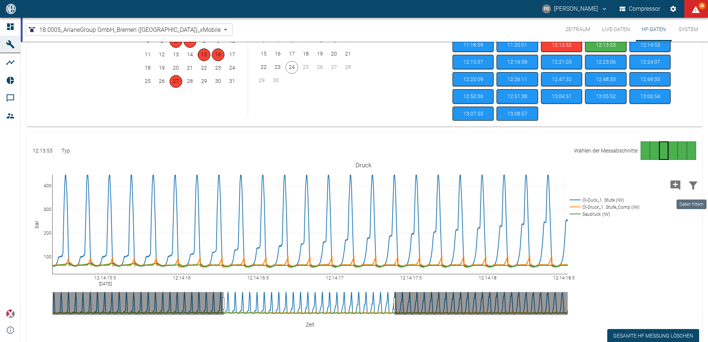
click at [690, 186] on icon "Daten filtern" at bounding box center [693, 186] width 12 height 12
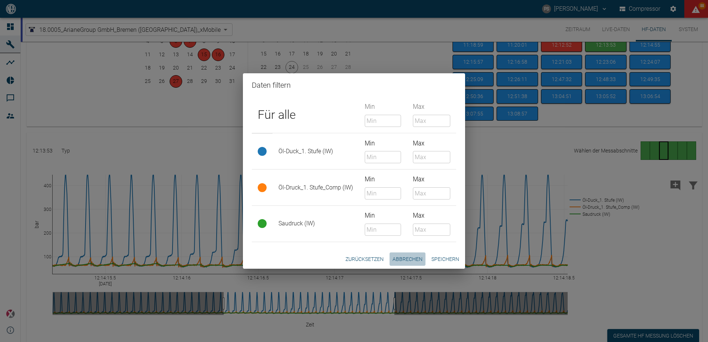
click at [399, 259] on button "Abbrechen" at bounding box center [408, 260] width 36 height 14
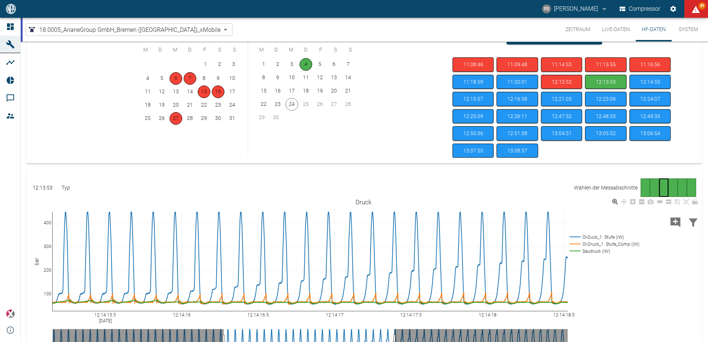
scroll to position [0, 0]
